Goal: Check status: Check status

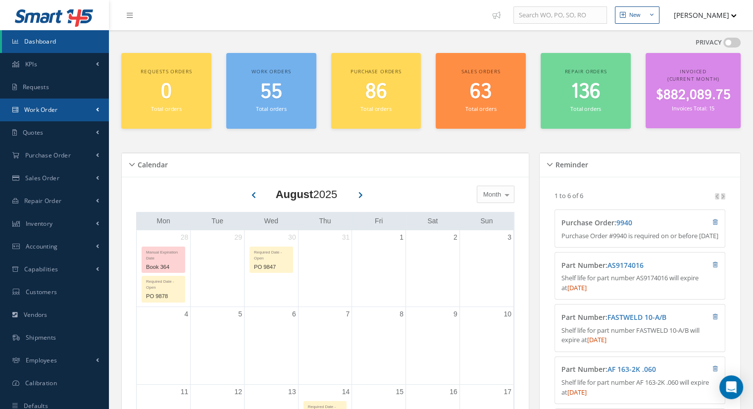
click at [63, 112] on link "Work Order" at bounding box center [54, 109] width 109 height 23
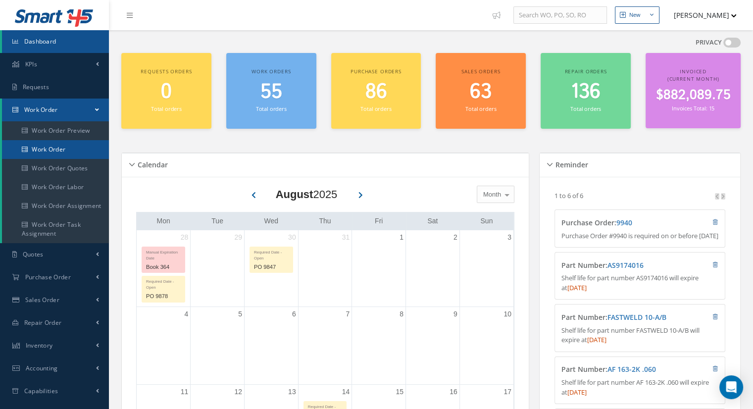
click at [63, 147] on link "Work Order" at bounding box center [55, 149] width 107 height 19
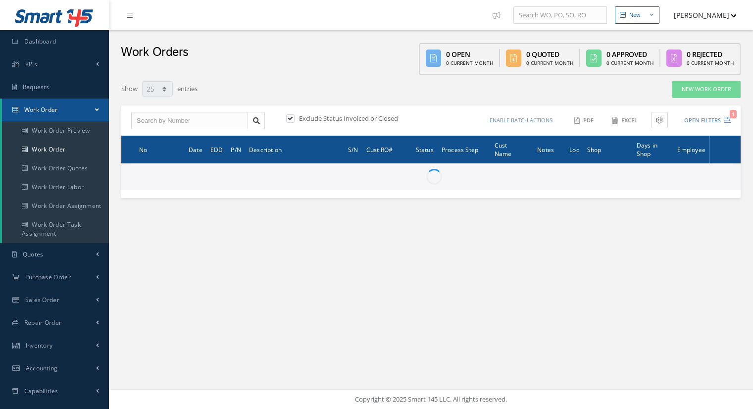
select select "25"
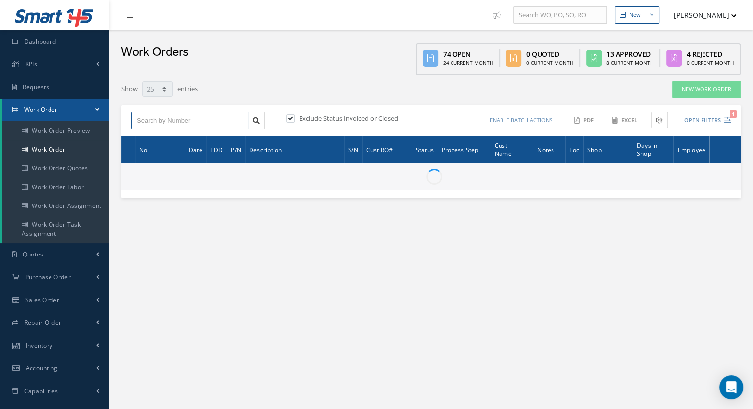
click at [180, 118] on input "text" at bounding box center [189, 121] width 117 height 18
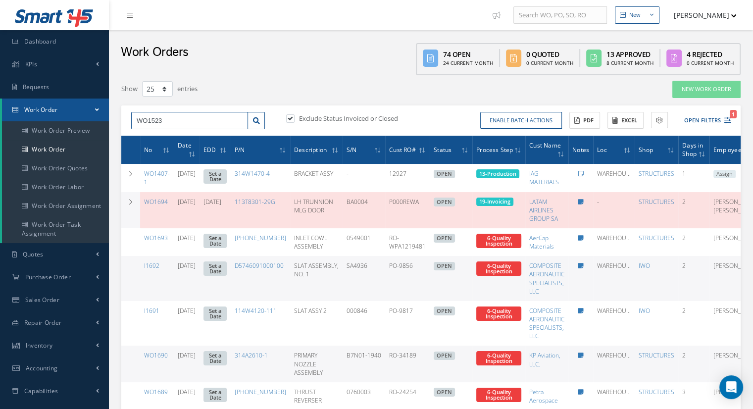
type input "WO1523"
click at [294, 120] on label at bounding box center [295, 118] width 2 height 9
click at [290, 120] on input "checkbox" at bounding box center [289, 119] width 6 height 6
checkbox input "false"
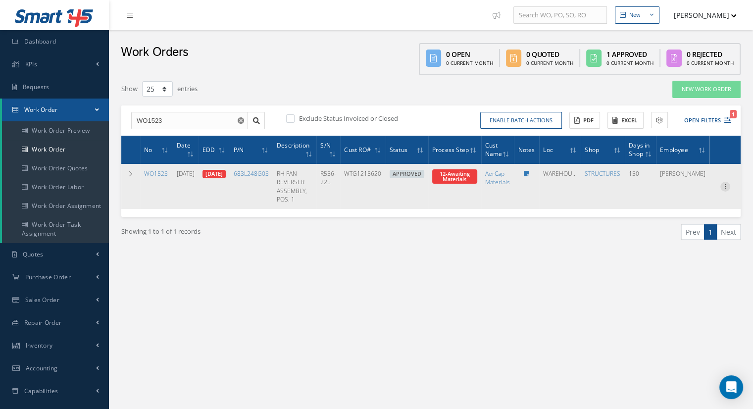
click at [725, 183] on icon at bounding box center [725, 186] width 10 height 8
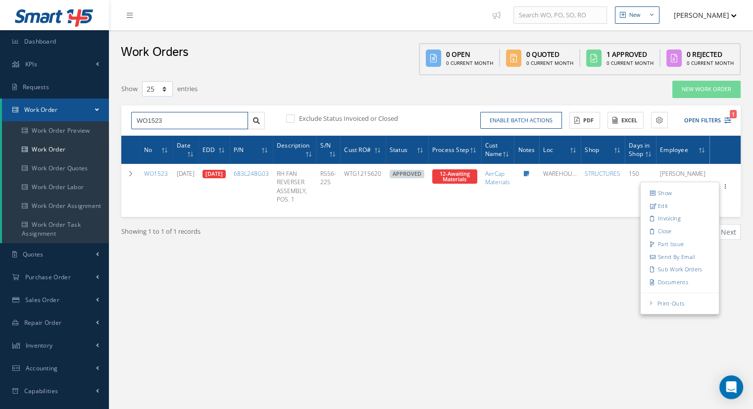
click at [195, 126] on input "WO1523" at bounding box center [189, 121] width 117 height 18
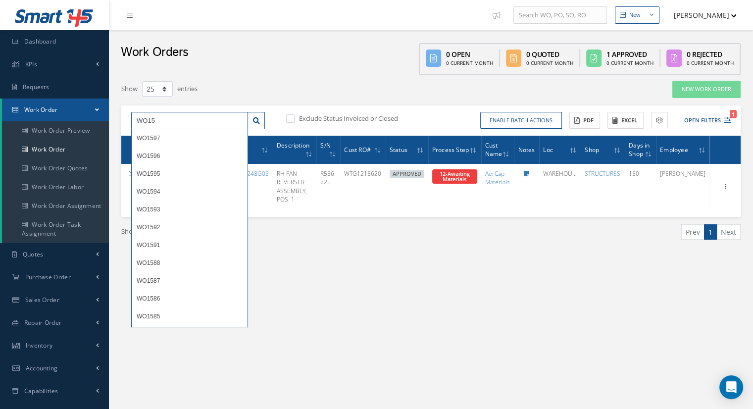
type input "WO15"
